Goal: Task Accomplishment & Management: Use online tool/utility

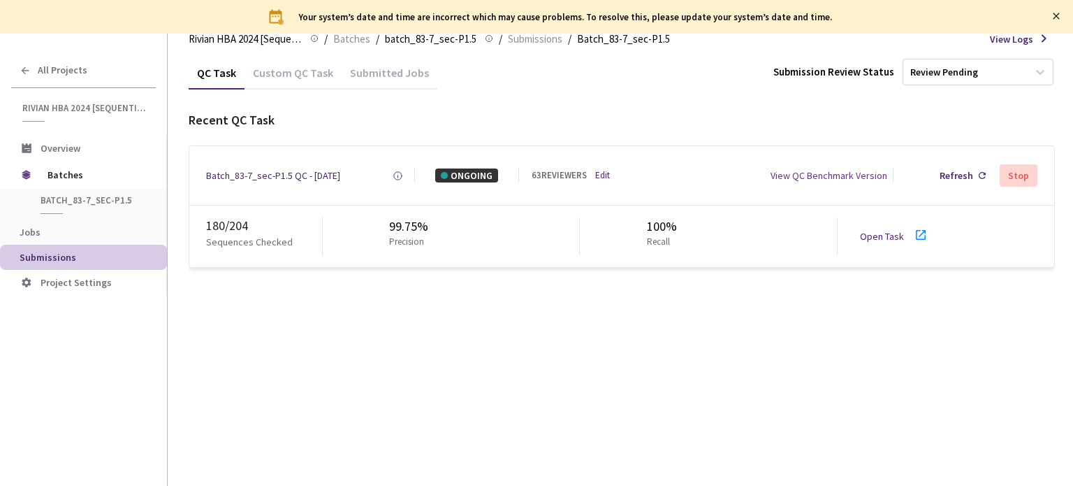
click at [874, 234] on link "Open Task" at bounding box center [882, 236] width 44 height 13
click at [275, 176] on div "Batch_83-7_sec-P1.5 QC - [DATE]" at bounding box center [273, 175] width 134 height 14
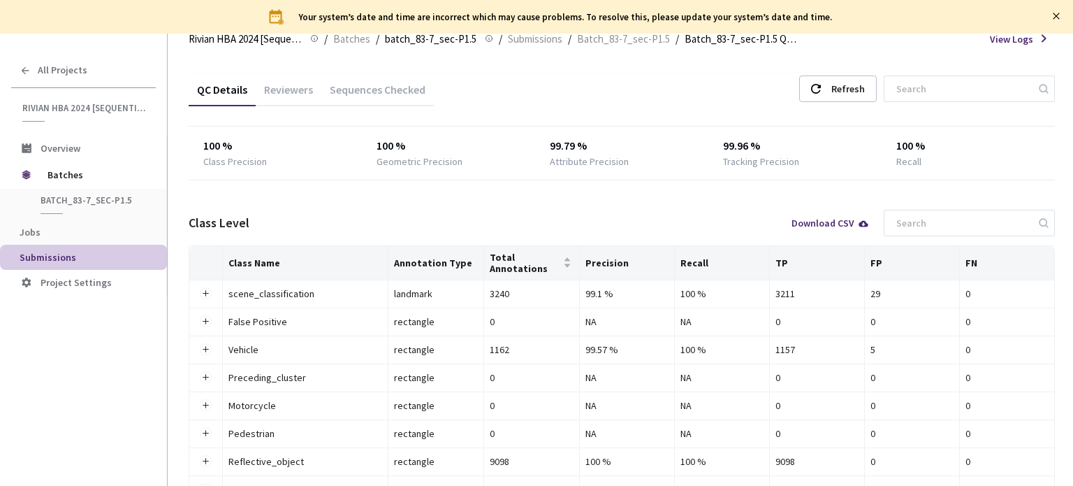
click at [296, 94] on div "Reviewers" at bounding box center [289, 94] width 66 height 24
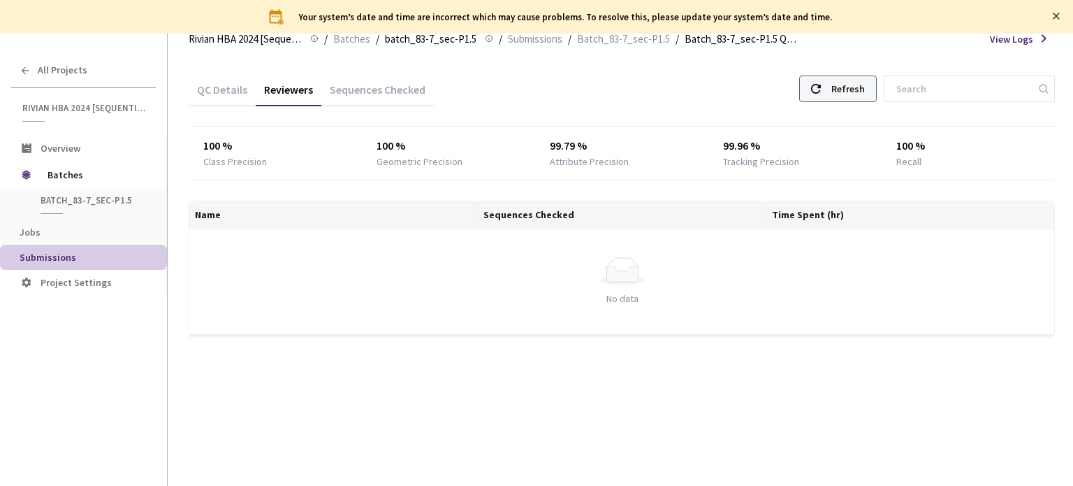
click at [855, 82] on div "Refresh" at bounding box center [849, 88] width 34 height 25
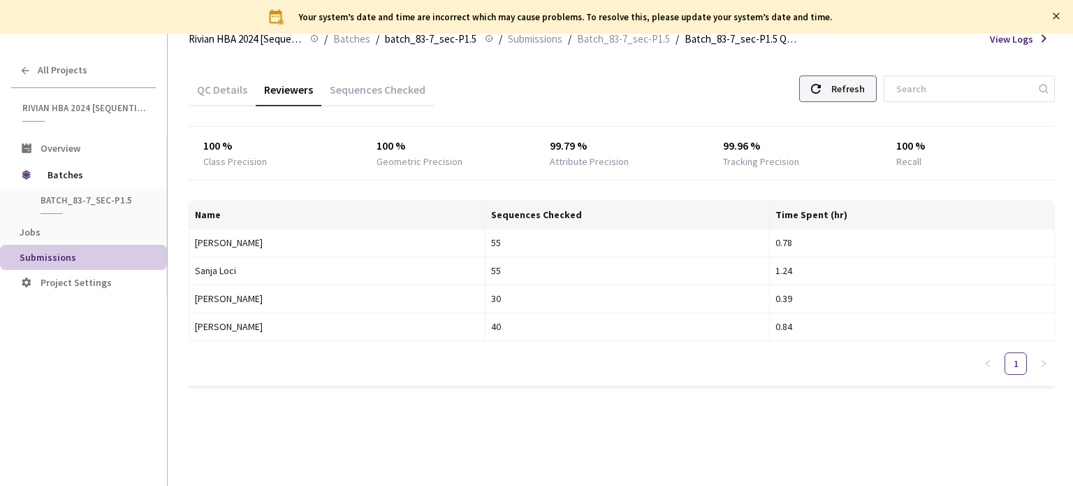
click at [821, 93] on use at bounding box center [816, 89] width 10 height 10
click at [850, 94] on div "Refresh" at bounding box center [849, 88] width 34 height 25
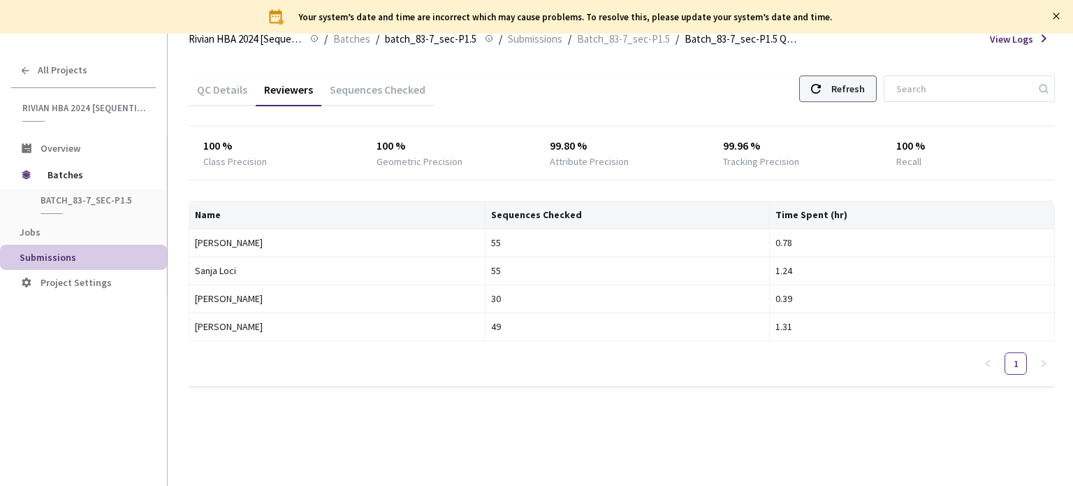
click at [861, 96] on div "Refresh" at bounding box center [849, 88] width 34 height 25
